Goal: Ask a question

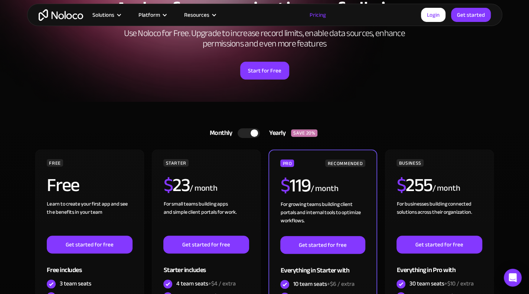
scroll to position [223, 0]
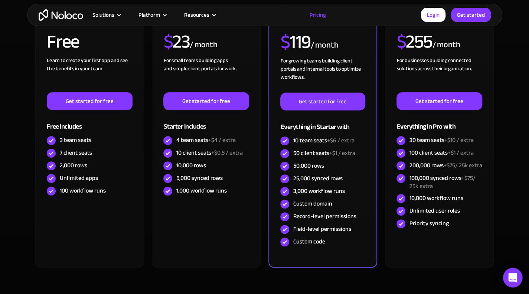
click at [506, 276] on div "Open Intercom Messenger" at bounding box center [513, 278] width 20 height 20
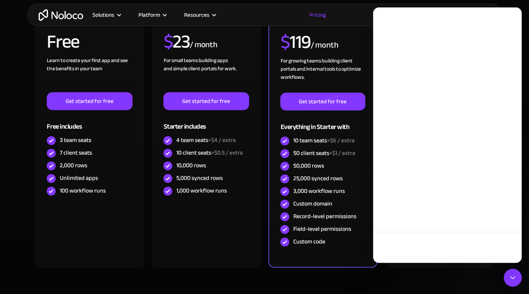
scroll to position [0, 0]
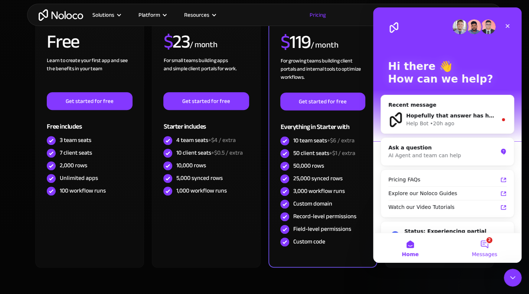
click at [487, 245] on button "2 Messages" at bounding box center [484, 248] width 74 height 30
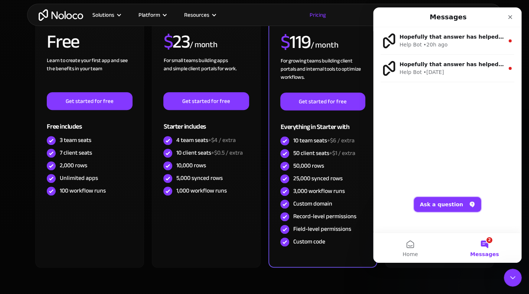
click at [461, 199] on button "Ask a question" at bounding box center [447, 204] width 67 height 15
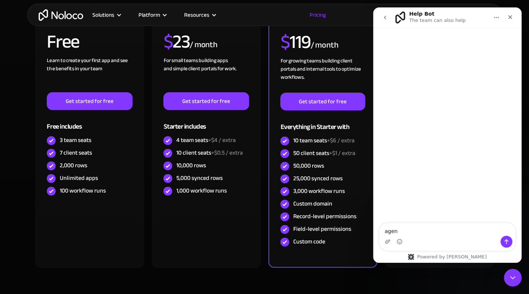
type textarea "agent"
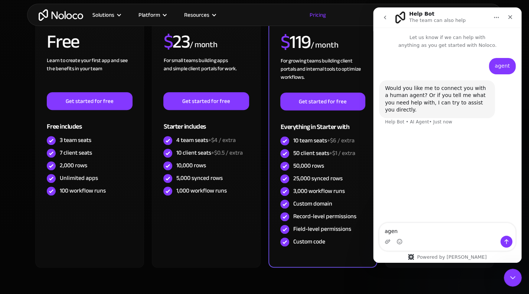
type textarea "agent"
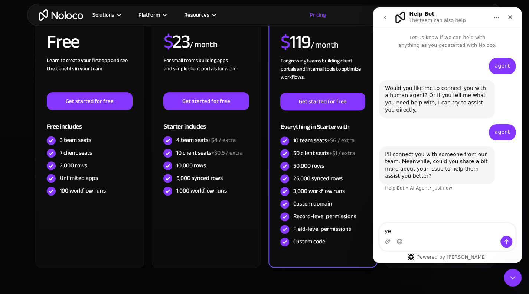
type textarea "yes"
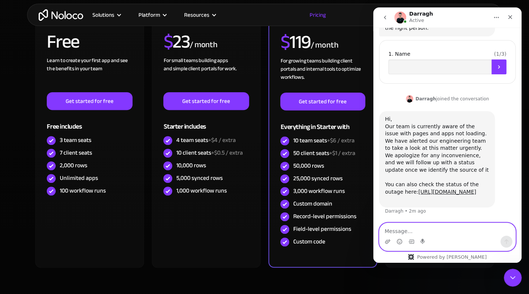
scroll to position [237, 0]
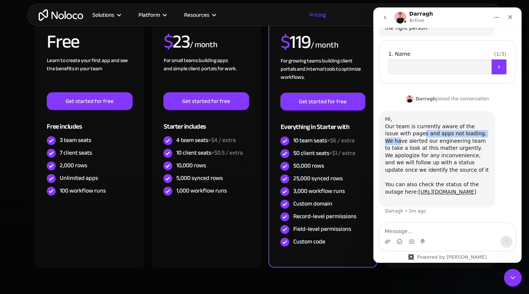
drag, startPoint x: 397, startPoint y: 120, endPoint x: 465, endPoint y: 118, distance: 67.9
click at [465, 118] on div "Hi, ​​​Our team is currently aware of the issue with pages and apps not loading…" at bounding box center [437, 158] width 104 height 87
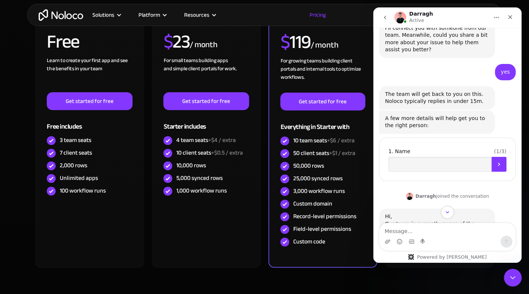
scroll to position [126, 0]
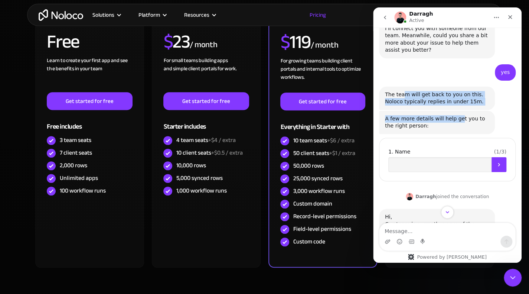
drag, startPoint x: 402, startPoint y: 96, endPoint x: 454, endPoint y: 118, distance: 56.5
click at [454, 118] on div "agent • 2m ago Would you like me to connect you with a human agent? Or if you t…" at bounding box center [447, 126] width 137 height 389
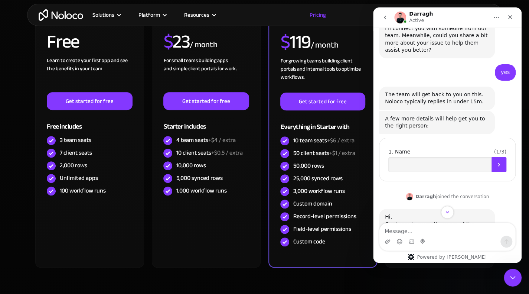
click at [457, 120] on div "A few more details will help get you to the right person:" at bounding box center [437, 122] width 104 height 14
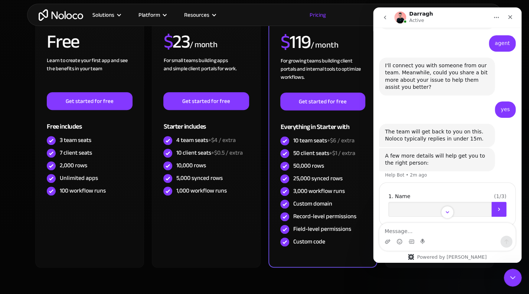
scroll to position [245, 0]
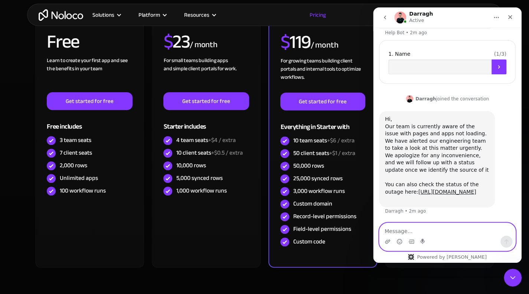
click at [432, 232] on textarea "Message…" at bounding box center [447, 229] width 136 height 13
type textarea "thank you"
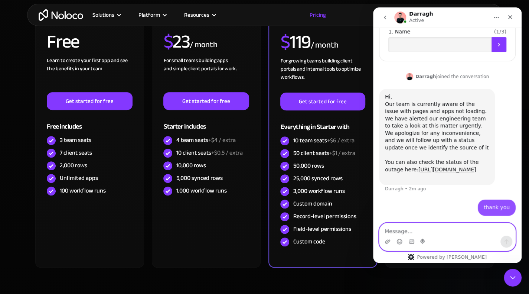
scroll to position [267, 0]
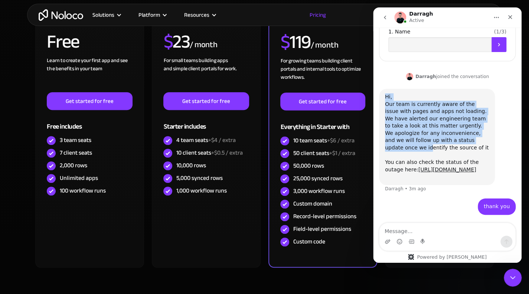
drag, startPoint x: 406, startPoint y: 86, endPoint x: 443, endPoint y: 127, distance: 55.7
click at [443, 127] on div "Hi, ​​​Our team is currently aware of the issue with pages and apps not loading…" at bounding box center [437, 136] width 104 height 87
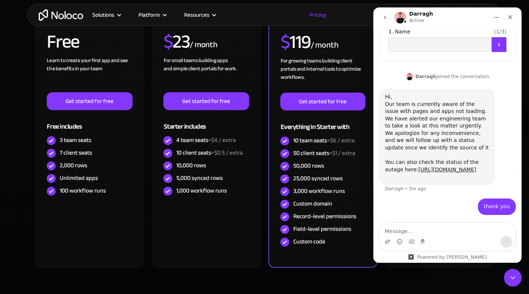
click at [458, 127] on div "Hi, ​​​Our team is currently aware of the issue with pages and apps not loading…" at bounding box center [437, 136] width 104 height 87
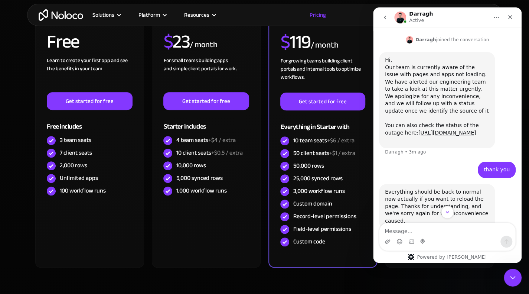
scroll to position [318, 0]
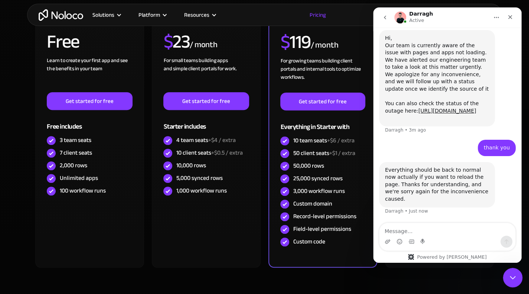
click at [514, 274] on icon "Close Intercom Messenger" at bounding box center [511, 276] width 9 height 9
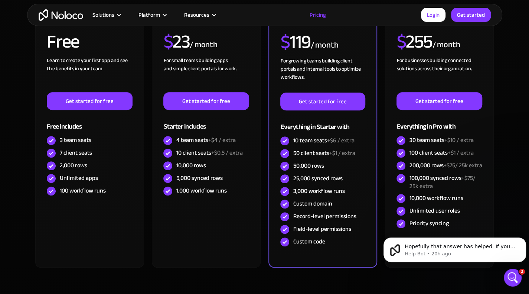
scroll to position [0, 0]
click at [509, 274] on icon "Open Intercom Messenger" at bounding box center [511, 276] width 12 height 12
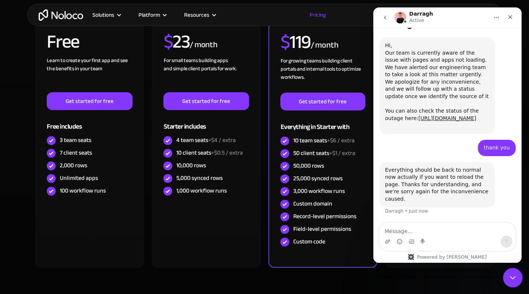
scroll to position [303, 0]
click at [420, 226] on textarea "Message…" at bounding box center [447, 229] width 136 height 13
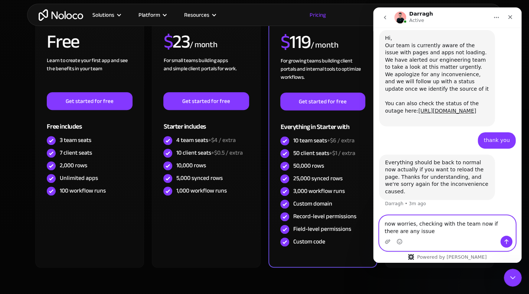
type textarea "now worries, checking with the team now if there are any issues"
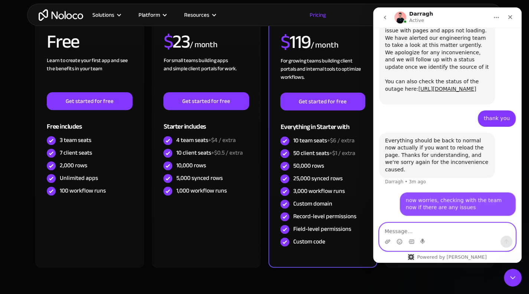
scroll to position [333, 0]
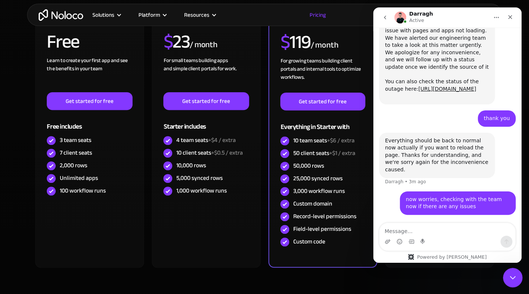
click at [517, 277] on div "Close Intercom Messenger" at bounding box center [511, 276] width 18 height 18
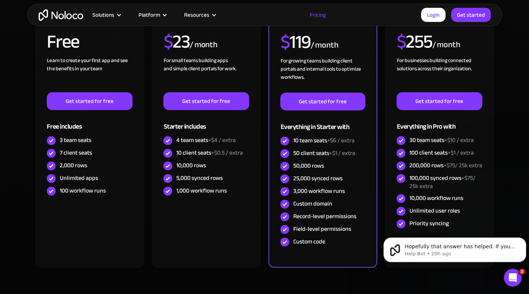
scroll to position [0, 0]
click at [516, 278] on div "Open Intercom Messenger" at bounding box center [511, 276] width 24 height 24
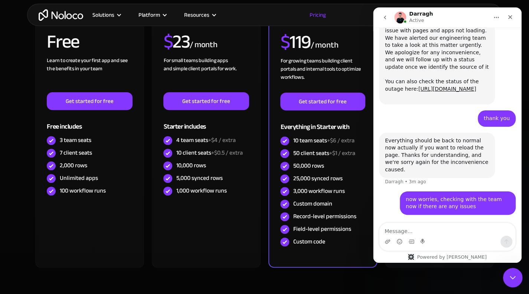
scroll to position [333, 0]
click at [511, 276] on icon "Close Intercom Messenger" at bounding box center [511, 276] width 9 height 9
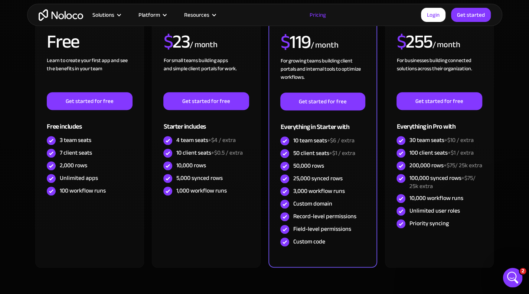
click at [511, 276] on icon "Open Intercom Messenger" at bounding box center [511, 276] width 12 height 12
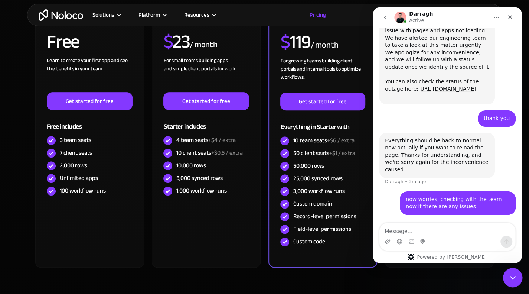
click at [511, 276] on icon "Close Intercom Messenger" at bounding box center [511, 276] width 9 height 9
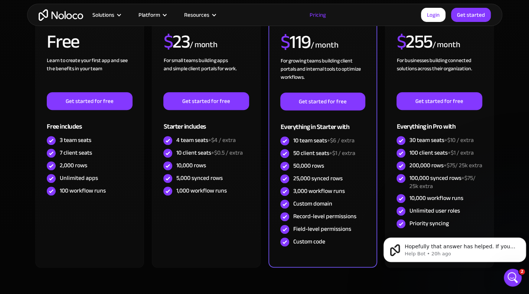
scroll to position [0, 0]
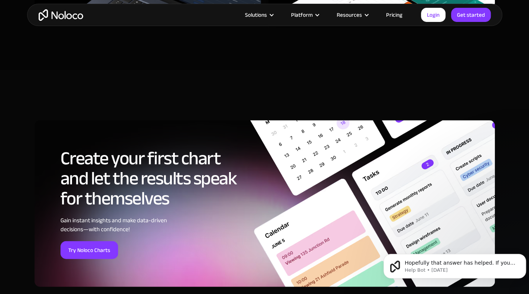
scroll to position [2412, 0]
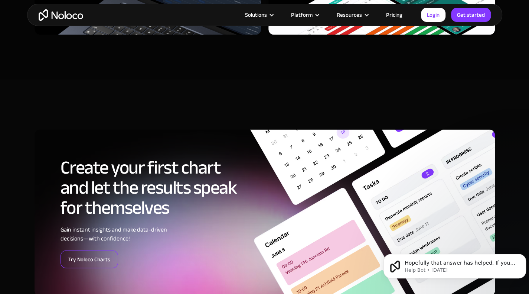
click at [99, 252] on link "Try Noloco Charts" at bounding box center [89, 259] width 58 height 18
